Goal: Find specific page/section: Find specific page/section

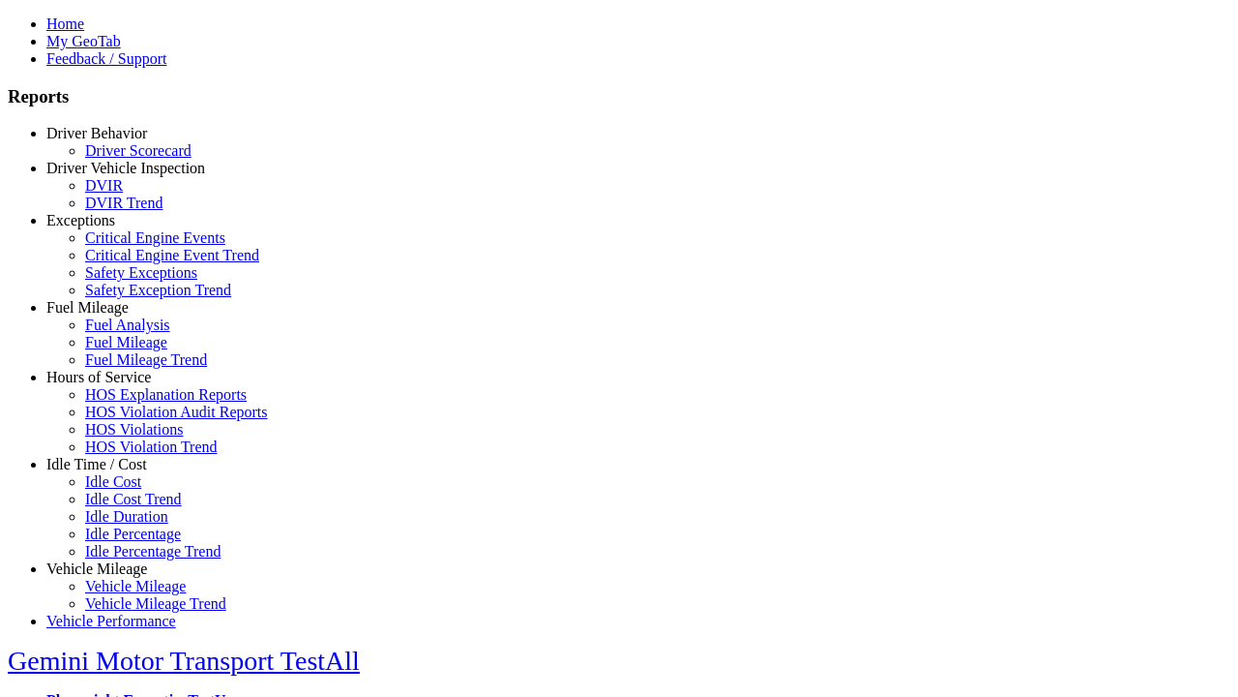
click at [111, 472] on link "Idle Time / Cost" at bounding box center [96, 464] width 101 height 16
click at [126, 543] on link "Idle Percentage Trend" at bounding box center [152, 551] width 135 height 16
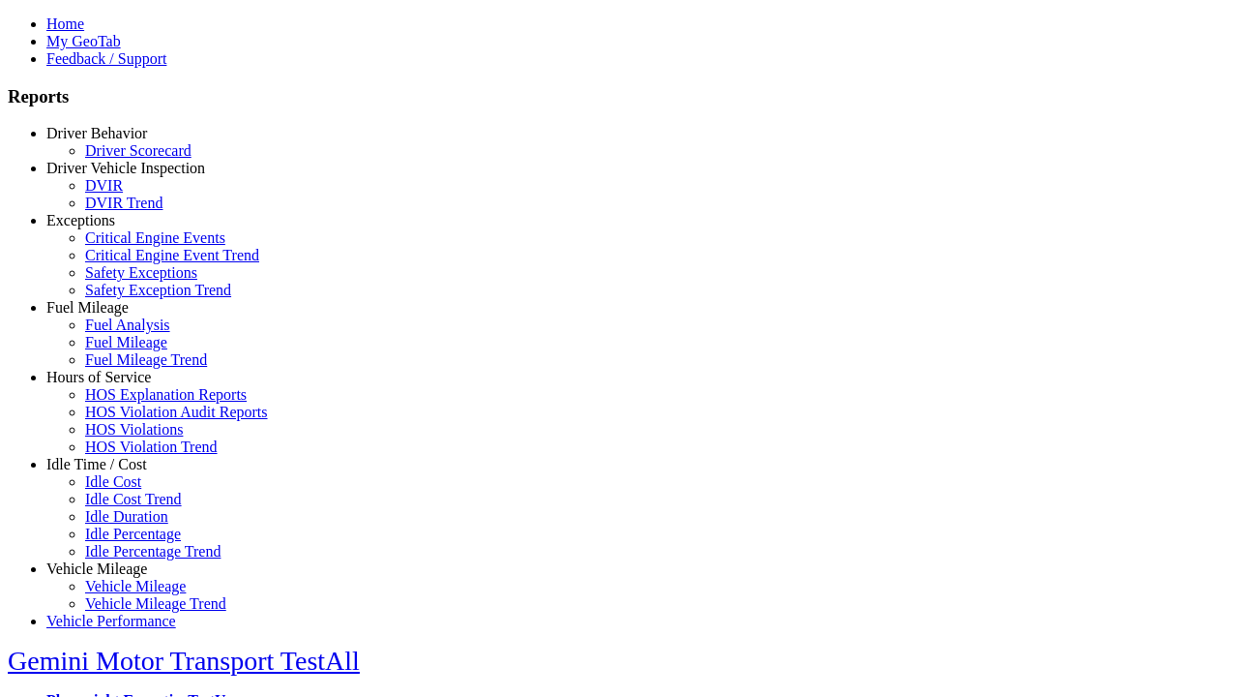
type input "*********"
